Goal: Task Accomplishment & Management: Use online tool/utility

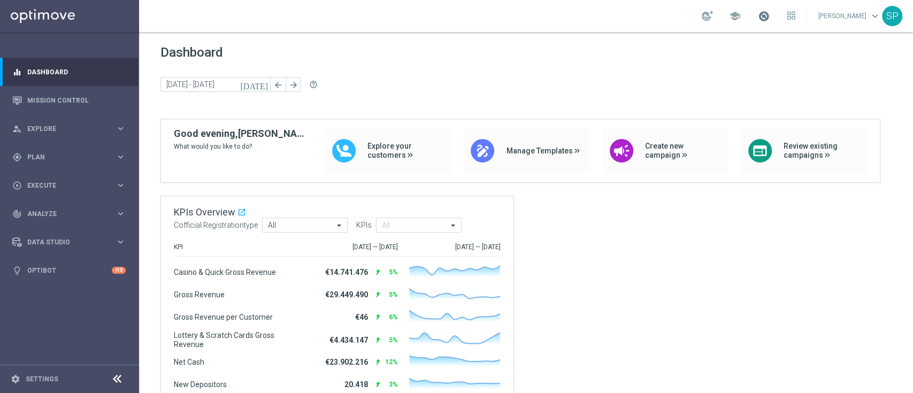
click at [770, 12] on span at bounding box center [764, 16] width 12 height 12
click at [479, 83] on div "today 11 Aug 2025 - 13 Aug 2025 arrow_back arrow_forward help_outline" at bounding box center [526, 85] width 731 height 16
click at [74, 151] on div "gps_fixed Plan keyboard_arrow_right" at bounding box center [69, 157] width 138 height 28
click at [33, 229] on link "Streams" at bounding box center [69, 227] width 83 height 9
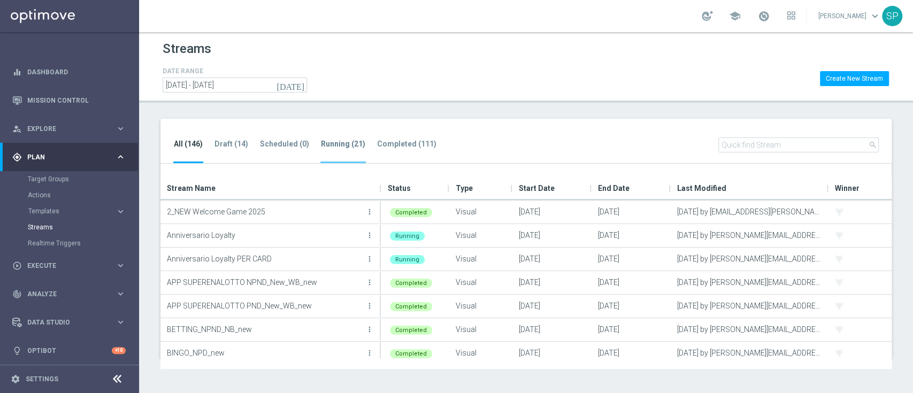
click at [345, 141] on tab-header "Running (21)" at bounding box center [343, 144] width 44 height 9
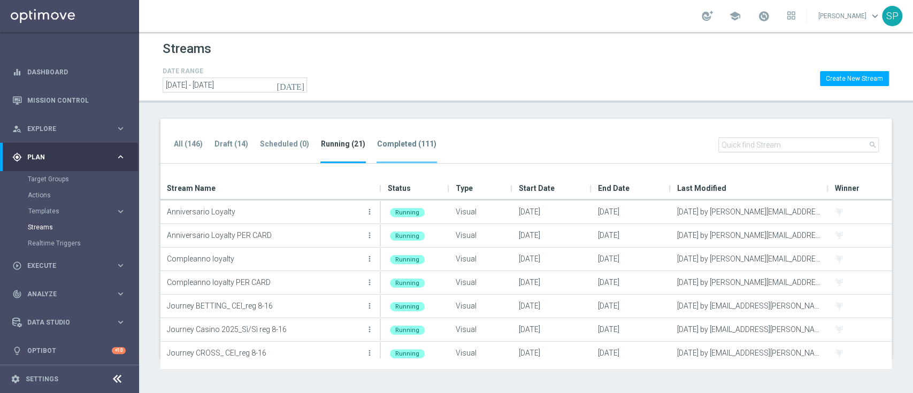
click at [430, 149] on li "Completed (111)" at bounding box center [407, 150] width 60 height 25
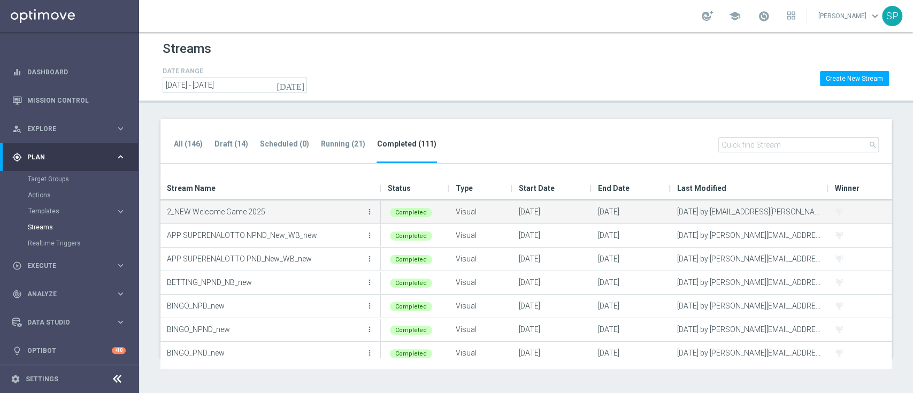
click at [840, 209] on span at bounding box center [839, 212] width 9 height 9
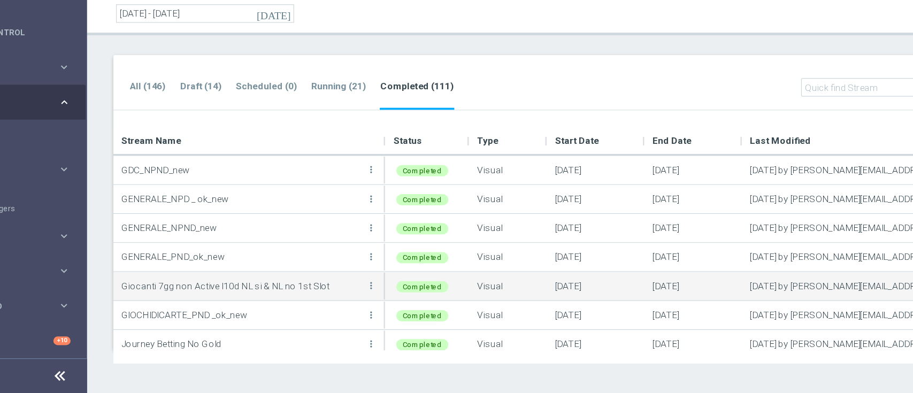
scroll to position [424, 0]
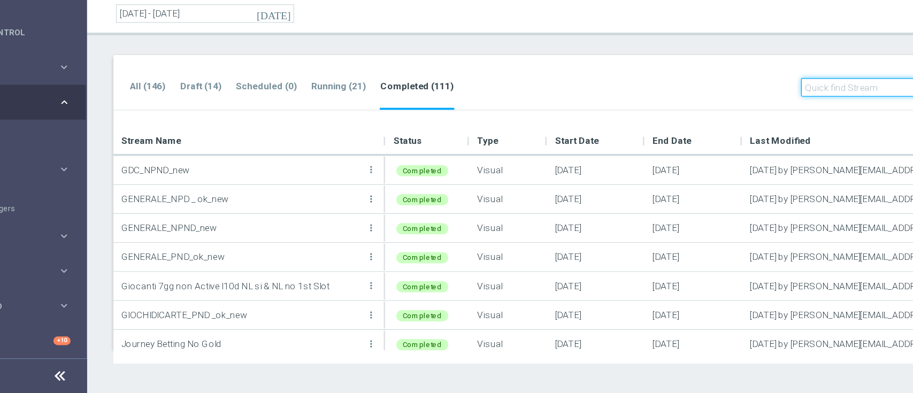
click at [748, 148] on input "text" at bounding box center [799, 144] width 161 height 15
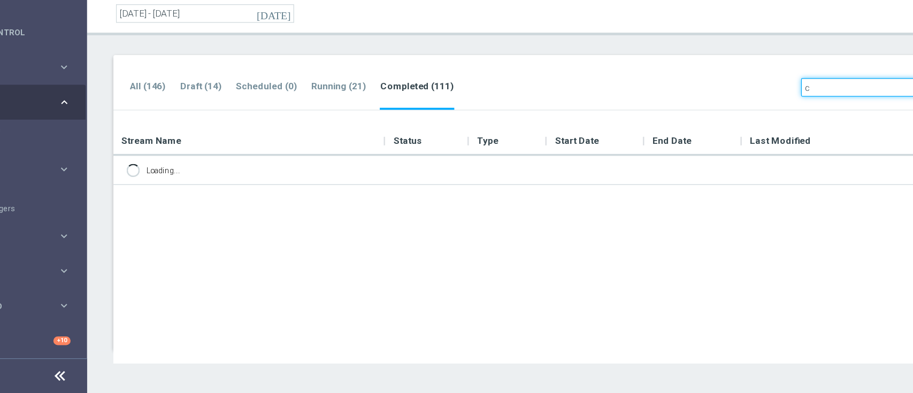
scroll to position [0, 0]
type input "cross"
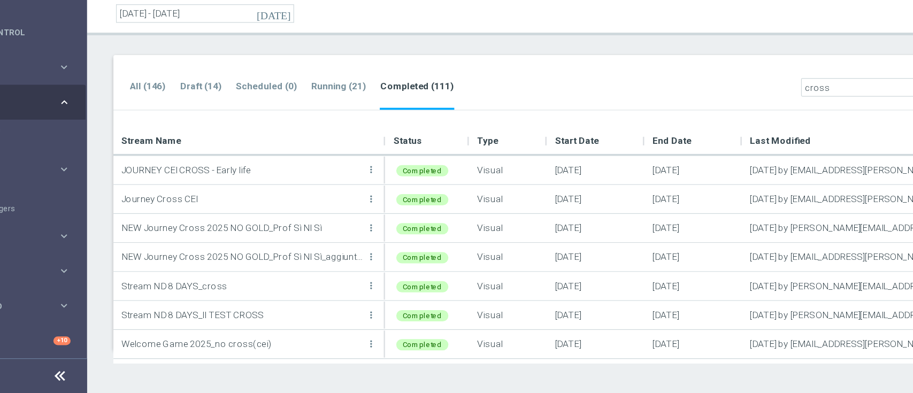
click at [680, 142] on div "All (146) Draft (14) Scheduled (0) Running (21) Completed (111) close cross" at bounding box center [526, 141] width 731 height 45
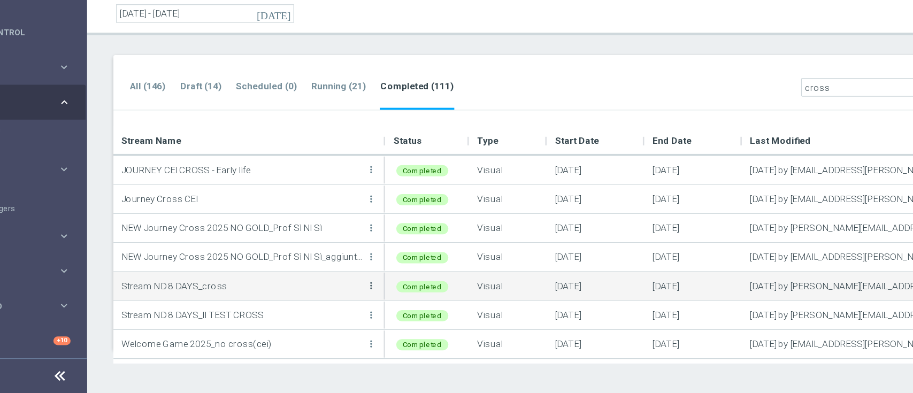
click at [369, 306] on icon "more_vert" at bounding box center [369, 306] width 9 height 9
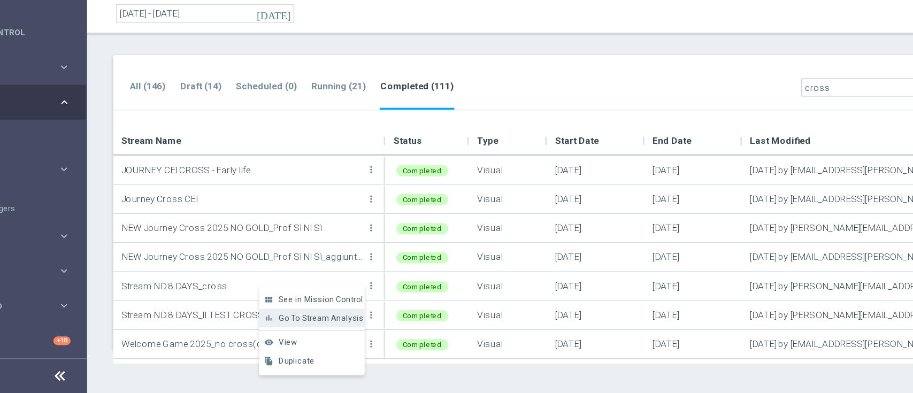
click at [335, 333] on span "Go To Stream Analysis" at bounding box center [329, 331] width 69 height 7
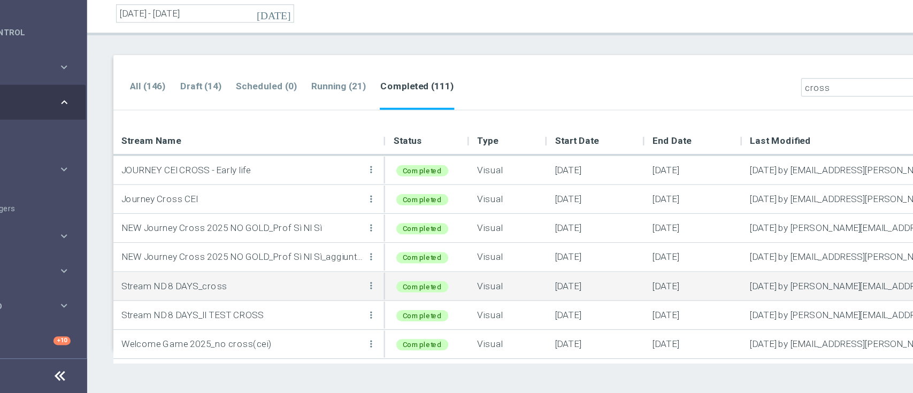
click at [333, 300] on p "Stream ND 8 DAYS_cross" at bounding box center [265, 306] width 196 height 16
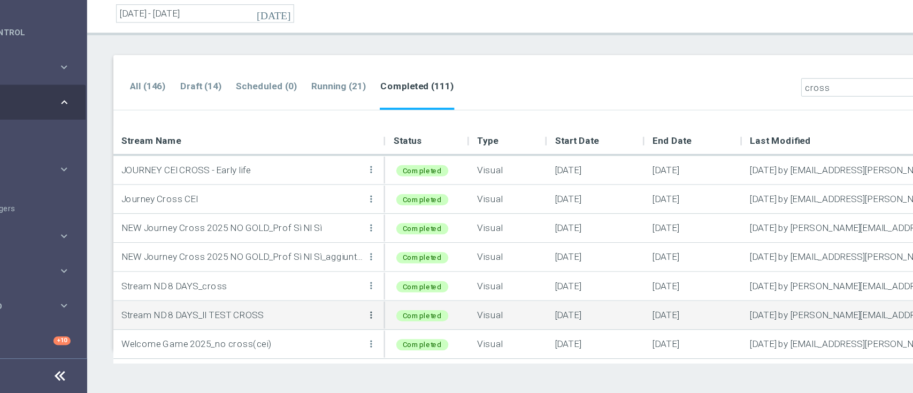
click at [369, 328] on icon "more_vert" at bounding box center [369, 329] width 9 height 9
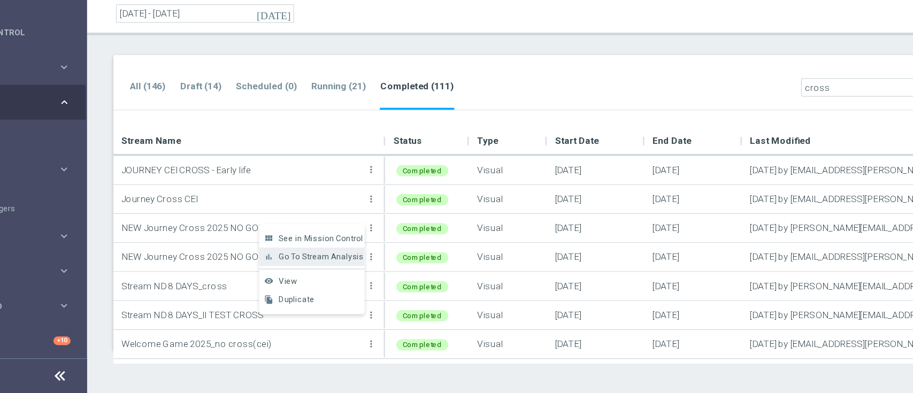
click at [348, 288] on div "bar_chart Go To Stream Analysis" at bounding box center [322, 282] width 86 height 15
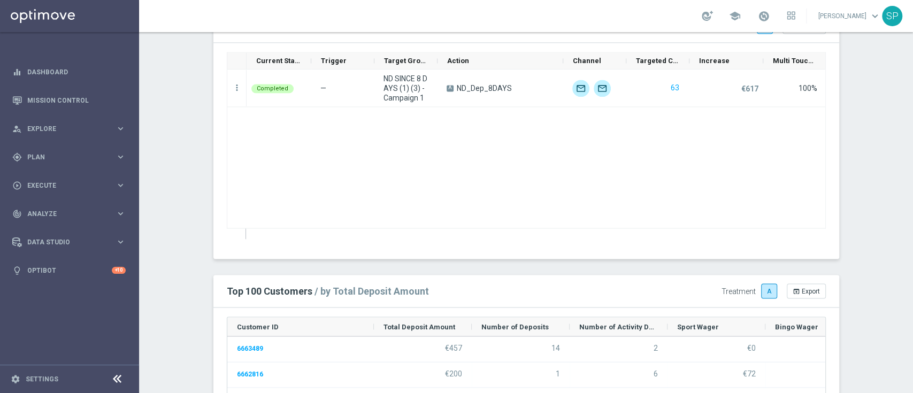
scroll to position [1149, 0]
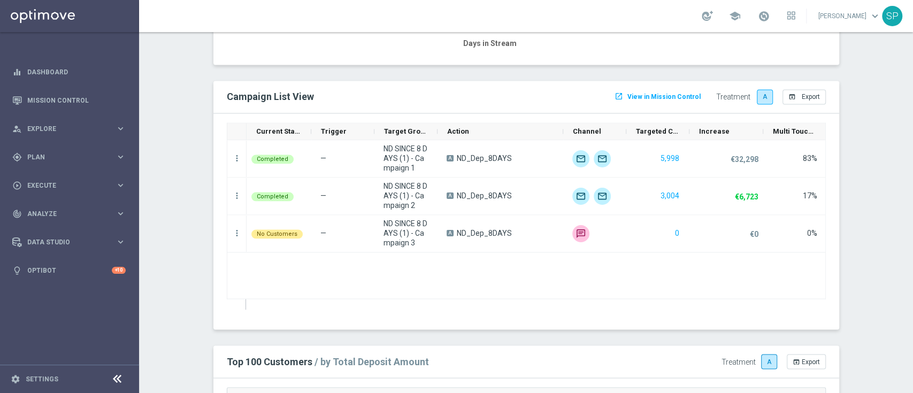
scroll to position [1126, 0]
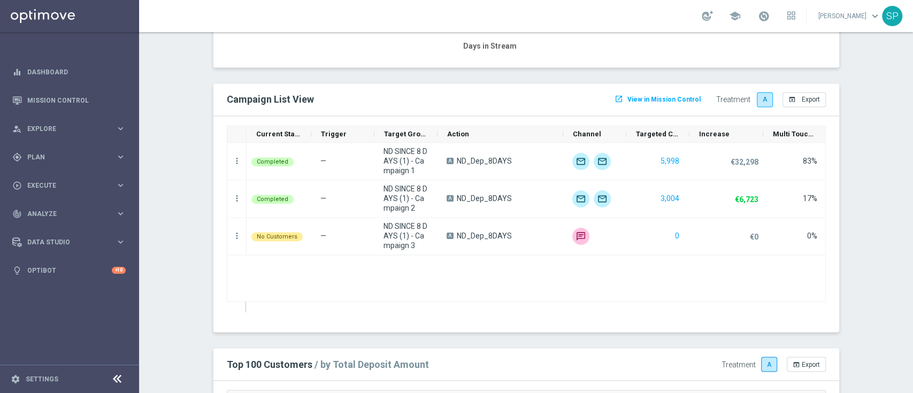
click at [638, 103] on button "launch View in Mission Control" at bounding box center [657, 99] width 89 height 14
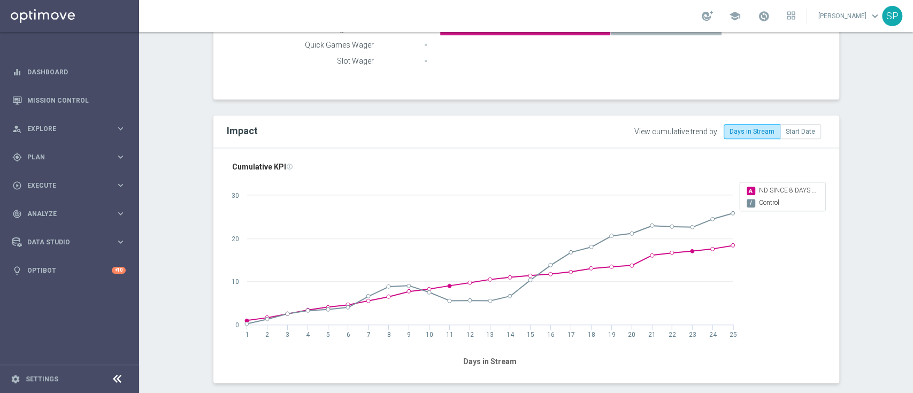
scroll to position [798, 0]
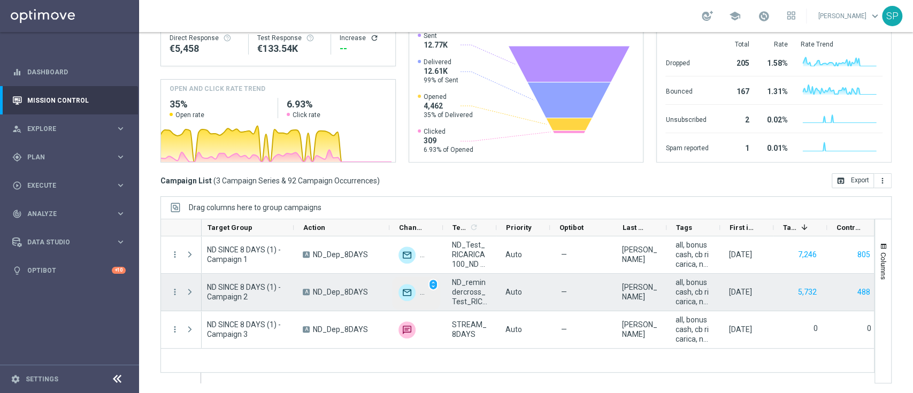
scroll to position [0, 241]
